Goal: Task Accomplishment & Management: Manage account settings

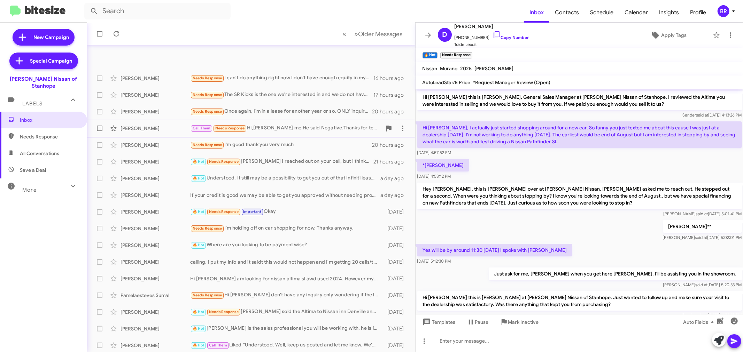
scroll to position [320, 0]
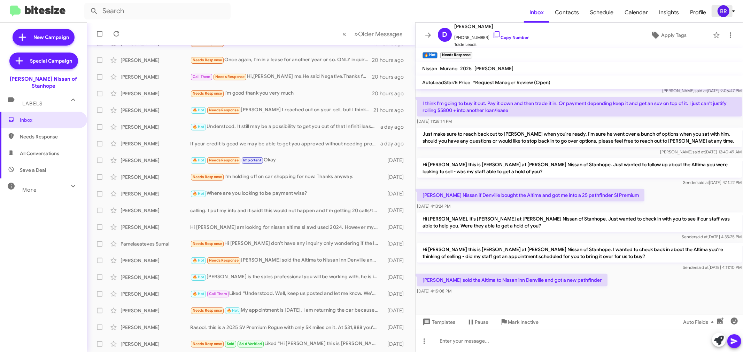
click at [721, 9] on div "BR" at bounding box center [723, 11] width 12 height 12
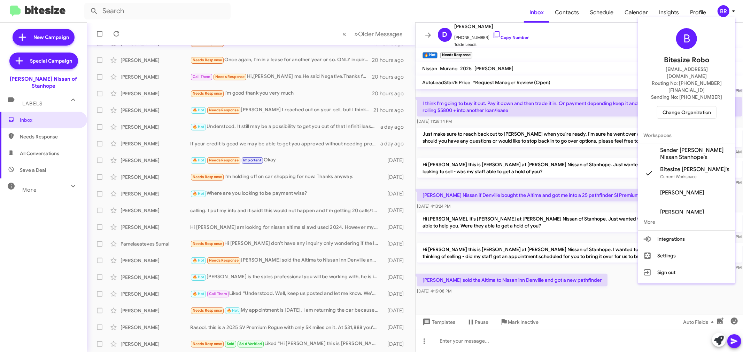
click at [530, 133] on div at bounding box center [371, 176] width 743 height 352
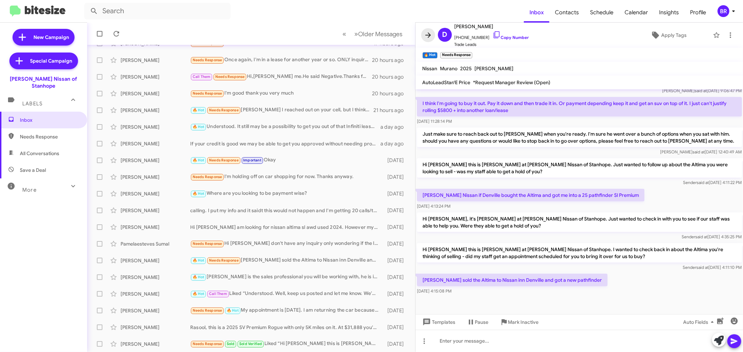
click at [429, 33] on icon at bounding box center [428, 35] width 8 height 8
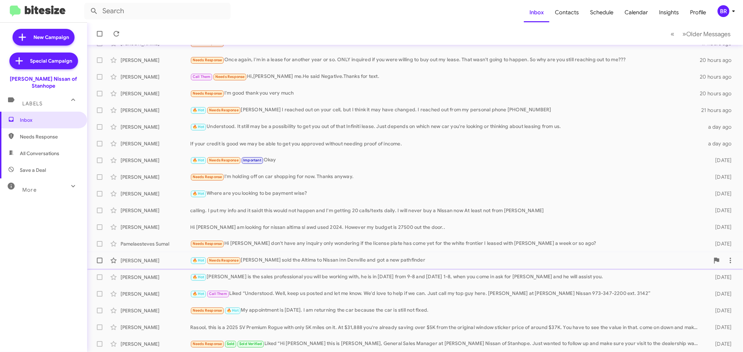
drag, startPoint x: 286, startPoint y: 255, endPoint x: 289, endPoint y: 253, distance: 3.6
click at [286, 255] on div "[PERSON_NAME] 🔥 Hot Needs Response [PERSON_NAME] sold the Altima to Nissan inn …" at bounding box center [415, 261] width 644 height 14
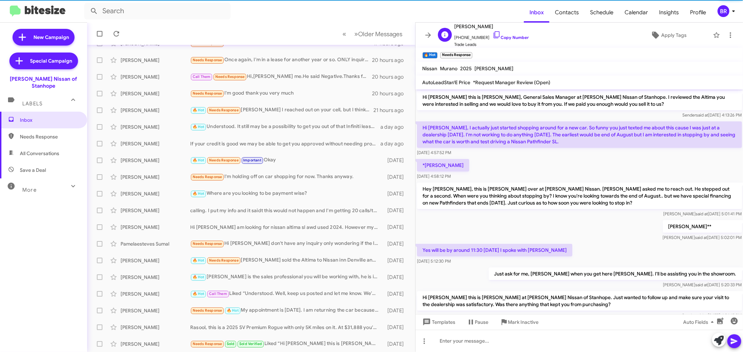
scroll to position [320, 0]
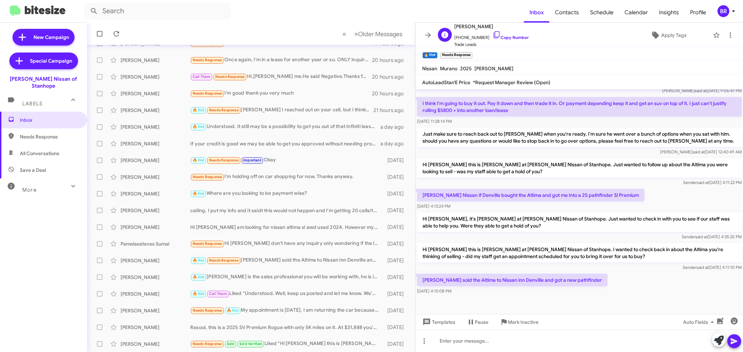
click at [498, 35] on span "[PHONE_NUMBER] Copy Number" at bounding box center [491, 36] width 74 height 10
click at [514, 37] on link "Copy Number" at bounding box center [510, 37] width 37 height 5
click at [510, 39] on link "Copy Number" at bounding box center [510, 37] width 37 height 5
click at [428, 35] on icon at bounding box center [428, 34] width 6 height 5
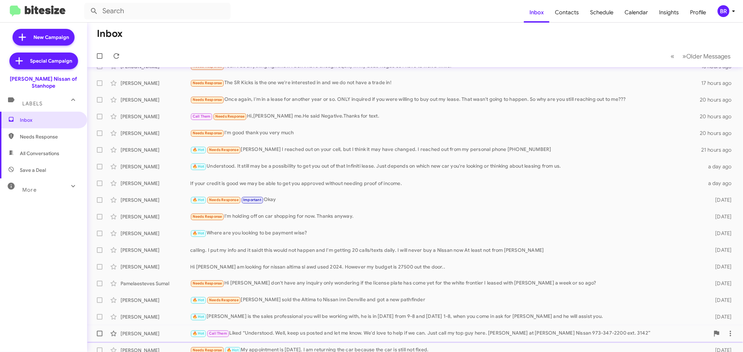
scroll to position [52, 0]
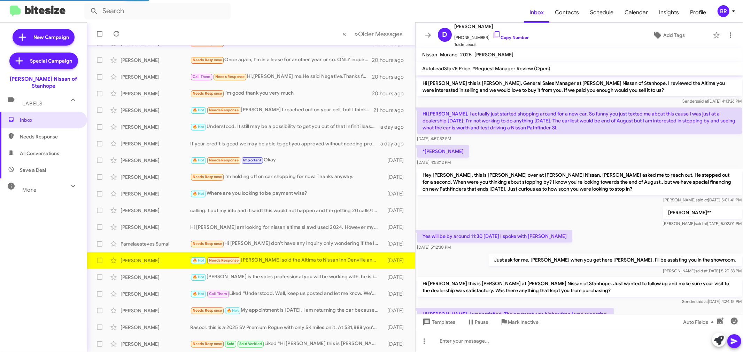
scroll to position [292, 0]
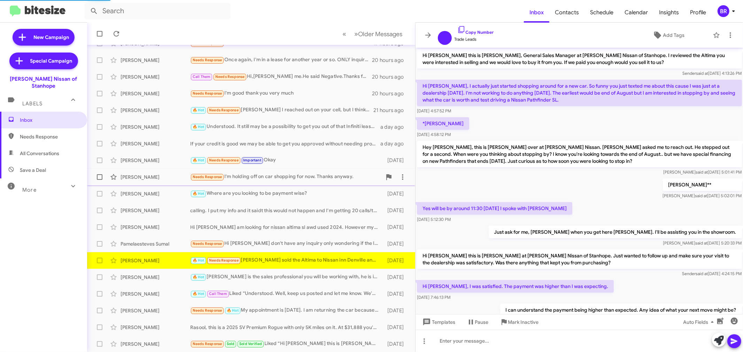
scroll to position [292, 0]
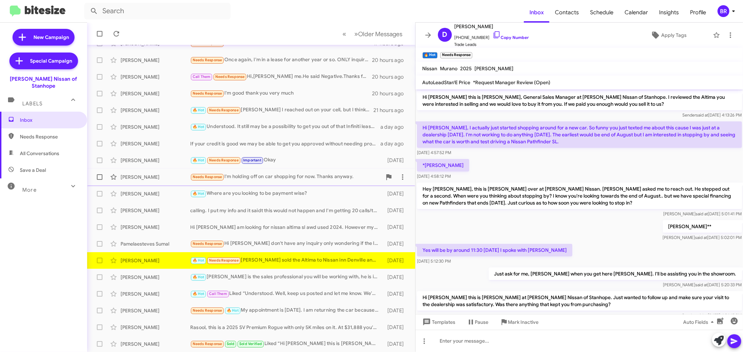
scroll to position [333, 0]
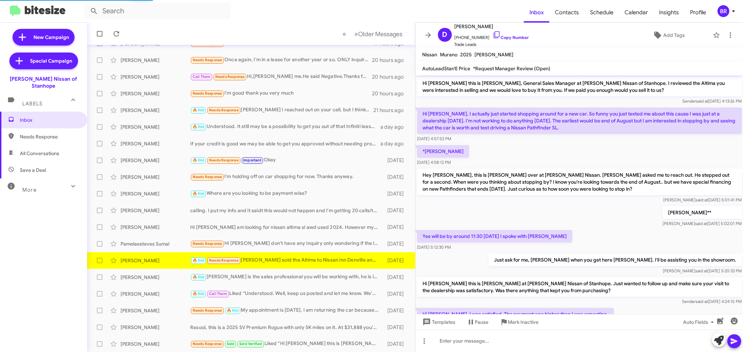
scroll to position [320, 0]
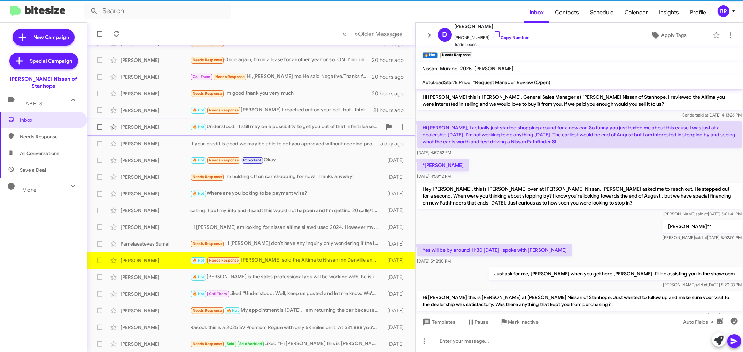
scroll to position [320, 0]
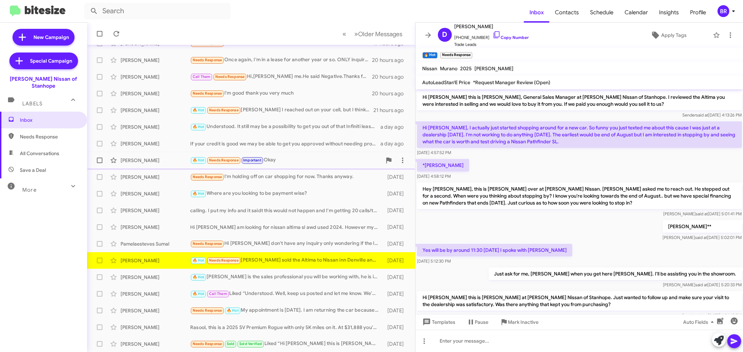
scroll to position [333, 0]
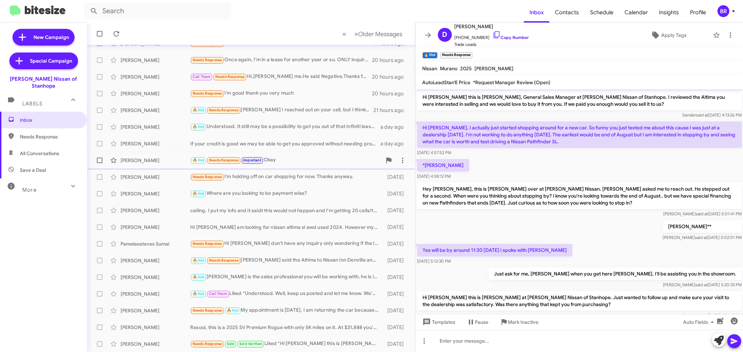
scroll to position [333, 0]
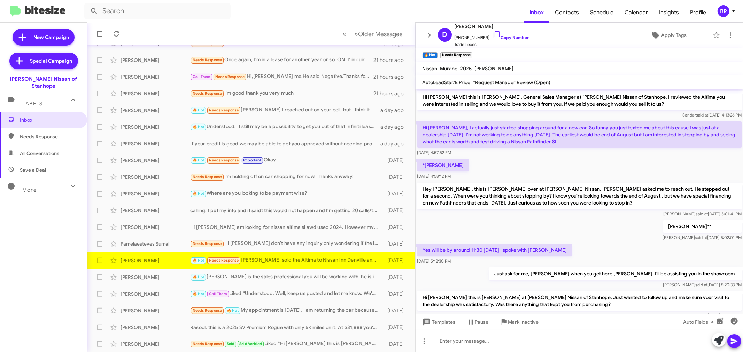
scroll to position [333, 0]
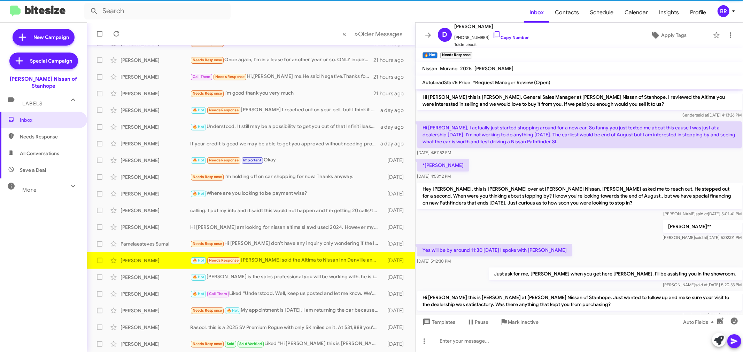
scroll to position [320, 0]
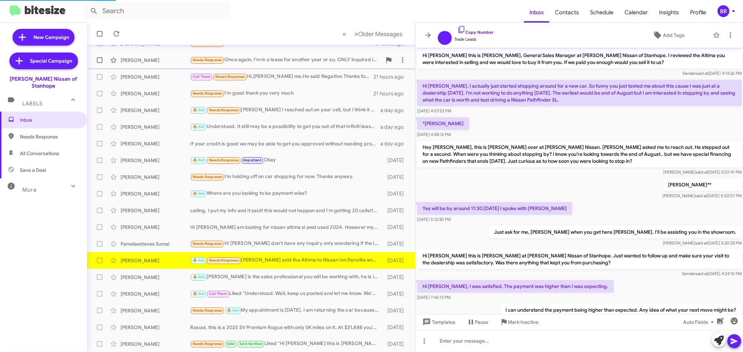
scroll to position [292, 0]
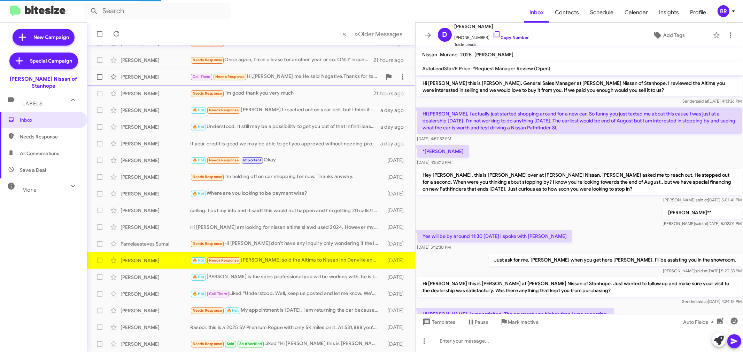
scroll to position [320, 0]
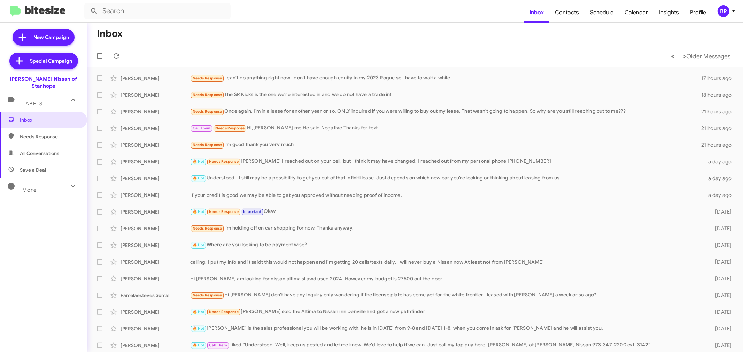
drag, startPoint x: 719, startPoint y: 23, endPoint x: 722, endPoint y: 22, distance: 3.6
click at [719, 23] on mat-toolbar-row "Inbox" at bounding box center [414, 34] width 655 height 22
click at [729, 15] on icon at bounding box center [733, 11] width 8 height 8
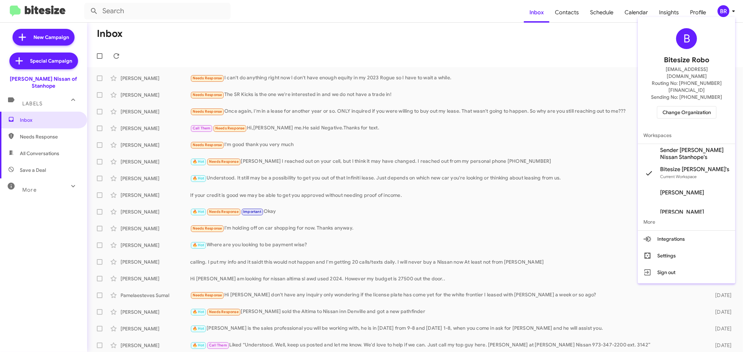
click at [676, 107] on span "Change Organization" at bounding box center [686, 113] width 48 height 12
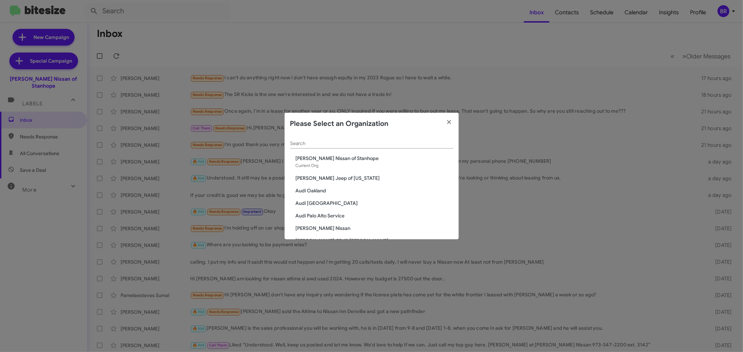
click at [331, 148] on div "Search" at bounding box center [371, 142] width 163 height 14
click at [307, 145] on input "Search" at bounding box center [371, 144] width 163 height 6
type input "[PERSON_NAME]"
click at [271, 18] on modal-container "Please Select an Organization [PERSON_NAME] Search [PERSON_NAME] Nissan of Stan…" at bounding box center [371, 176] width 743 height 352
